Goal: Find specific page/section: Find specific page/section

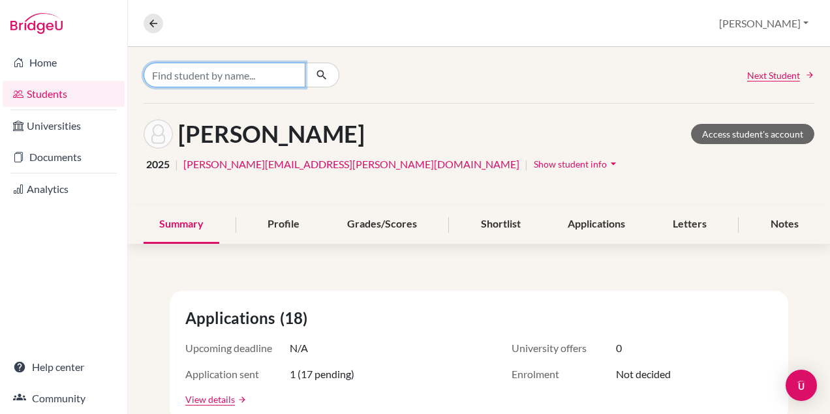
click at [191, 79] on input "Find student by name..." at bounding box center [225, 75] width 162 height 25
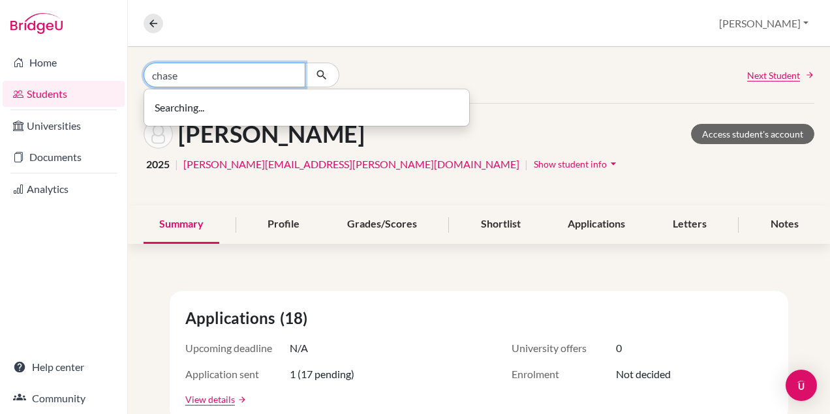
type input "chase"
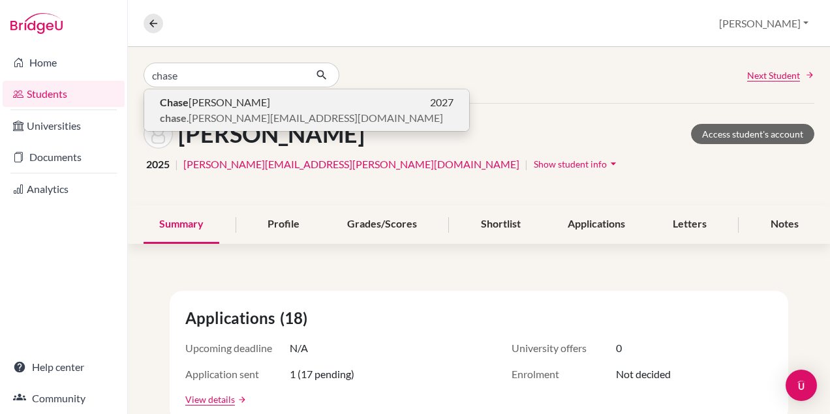
click at [204, 107] on span "Chase [PERSON_NAME]" at bounding box center [215, 103] width 110 height 16
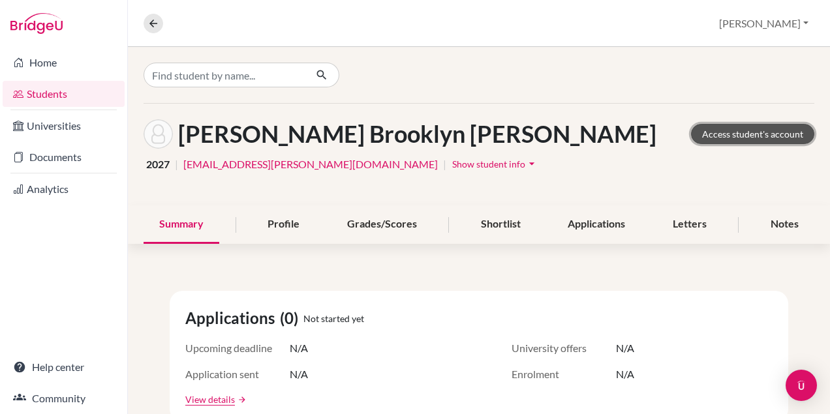
click at [732, 130] on link "Access student's account" at bounding box center [752, 134] width 123 height 20
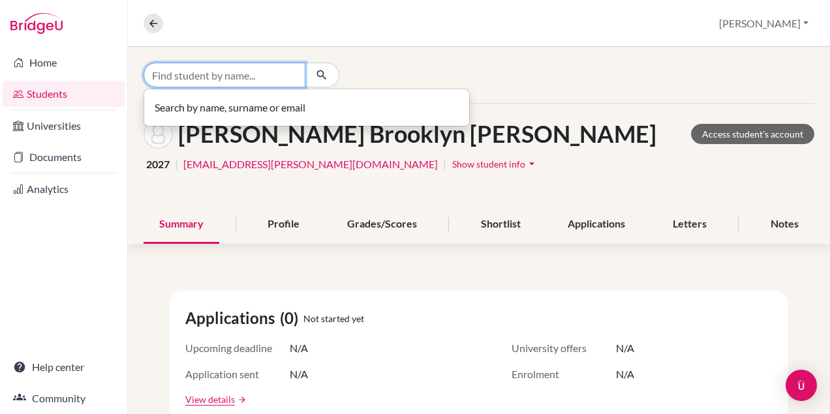
click at [261, 72] on input "Find student by name..." at bounding box center [225, 75] width 162 height 25
type input "luiza"
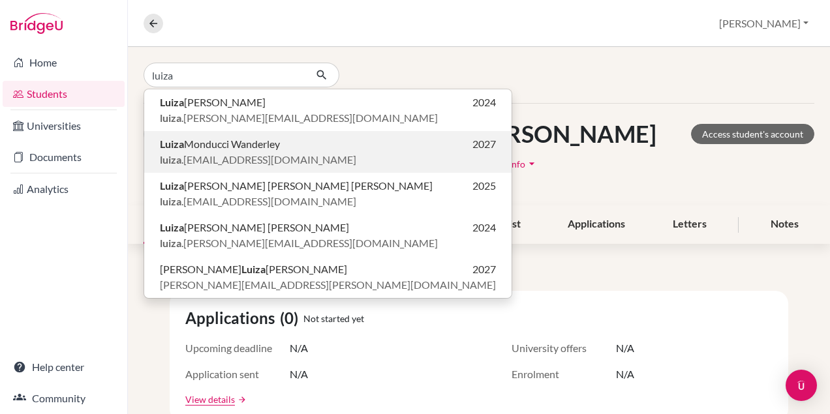
click at [256, 136] on span "Luiza Monducci Wanderley" at bounding box center [220, 144] width 120 height 16
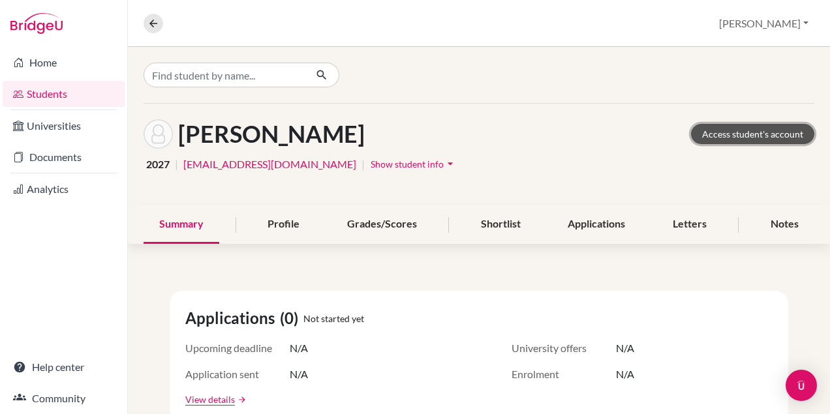
click at [713, 134] on link "Access student's account" at bounding box center [752, 134] width 123 height 20
